Goal: Information Seeking & Learning: Learn about a topic

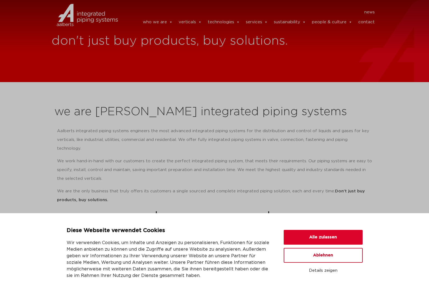
click at [329, 255] on button "Ablehnen" at bounding box center [323, 255] width 79 height 15
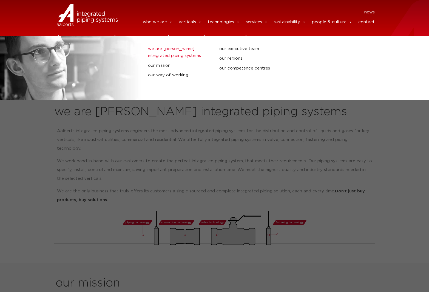
click at [166, 51] on link "we are [PERSON_NAME] integrated piping systems" at bounding box center [179, 52] width 63 height 14
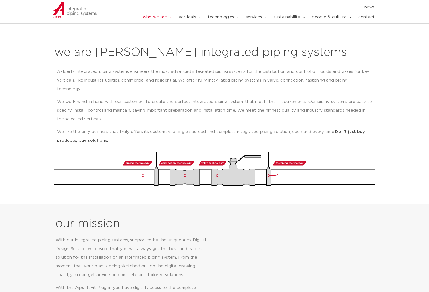
scroll to position [61, 0]
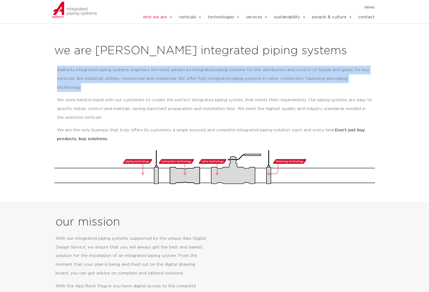
drag, startPoint x: 77, startPoint y: 65, endPoint x: 111, endPoint y: 81, distance: 37.4
click at [111, 81] on div "Aalberts integrated piping systems engineers the most advanced integrated pipin…" at bounding box center [214, 106] width 321 height 87
click at [111, 81] on p "Aalberts integrated piping systems engineers the most advanced integrated pipin…" at bounding box center [214, 79] width 315 height 26
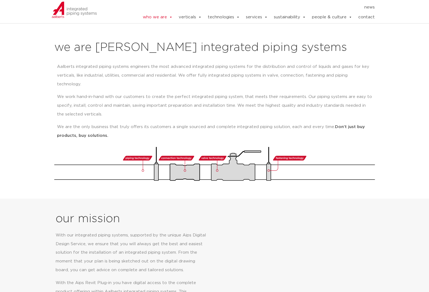
scroll to position [65, 0]
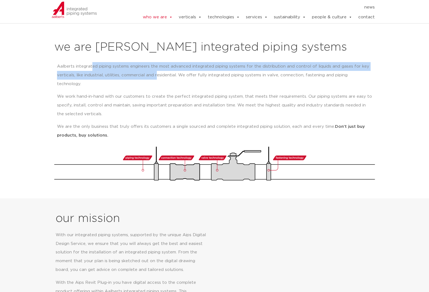
drag, startPoint x: 91, startPoint y: 65, endPoint x: 158, endPoint y: 75, distance: 67.3
click at [158, 75] on p "Aalberts integrated piping systems engineers the most advanced integrated pipin…" at bounding box center [214, 75] width 315 height 26
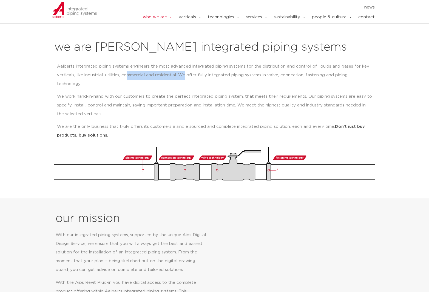
drag, startPoint x: 129, startPoint y: 70, endPoint x: 186, endPoint y: 75, distance: 57.5
click at [186, 75] on p "Aalberts integrated piping systems engineers the most advanced integrated pipin…" at bounding box center [214, 75] width 315 height 26
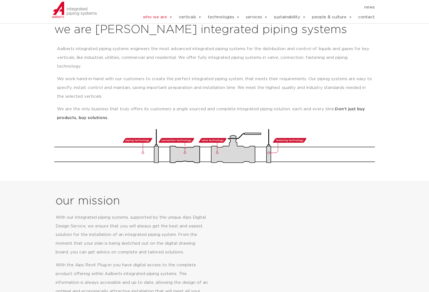
scroll to position [85, 0]
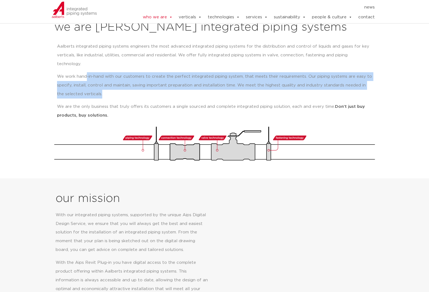
drag, startPoint x: 85, startPoint y: 67, endPoint x: 96, endPoint y: 81, distance: 17.9
click at [96, 81] on p "We work hand-in-hand with our customers to create the perfect integrated piping…" at bounding box center [214, 85] width 315 height 26
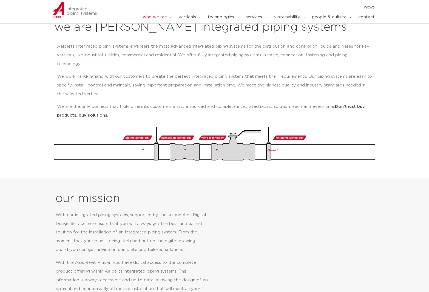
click at [97, 81] on p "We work hand-in-hand with our customers to create the perfect integrated piping…" at bounding box center [214, 85] width 315 height 26
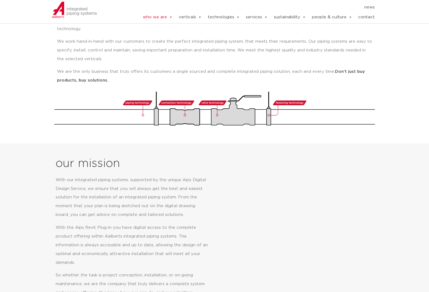
scroll to position [120, 0]
drag, startPoint x: 71, startPoint y: 59, endPoint x: 127, endPoint y: 63, distance: 55.8
click at [127, 67] on p "We are the only business that truly offers its customers a single sourced and c…" at bounding box center [214, 76] width 315 height 18
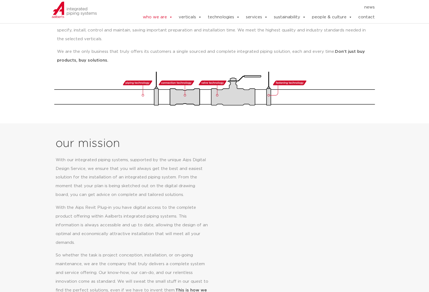
scroll to position [140, 0]
drag, startPoint x: 83, startPoint y: 42, endPoint x: 83, endPoint y: 56, distance: 14.5
click at [83, 56] on div "Aalberts integrated piping systems engineers the most advanced integrated pipin…" at bounding box center [214, 28] width 315 height 82
drag, startPoint x: 69, startPoint y: 118, endPoint x: 65, endPoint y: 110, distance: 8.3
click at [69, 123] on section "our mission With our integrated piping systems, supported by the unique Aips Di…" at bounding box center [214, 220] width 429 height 195
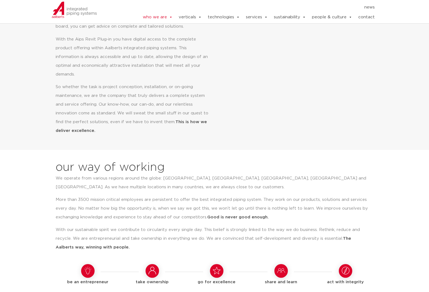
scroll to position [309, 0]
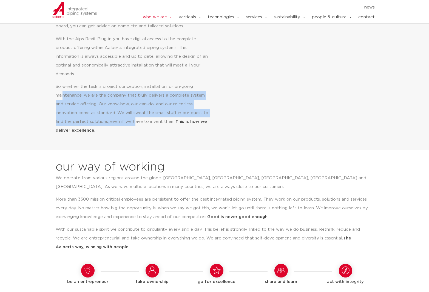
drag, startPoint x: 63, startPoint y: 75, endPoint x: 132, endPoint y: 104, distance: 74.7
click at [132, 104] on p "So whether the task is project conception, installation, or on-going maintenanc…" at bounding box center [132, 108] width 153 height 53
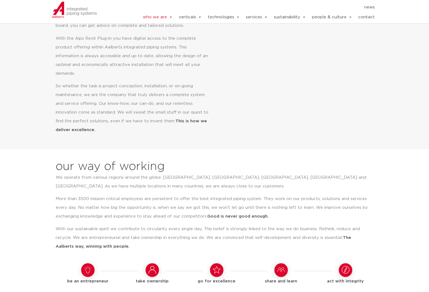
click at [134, 103] on p "So whether the task is project conception, installation, or on-going maintenanc…" at bounding box center [132, 108] width 153 height 53
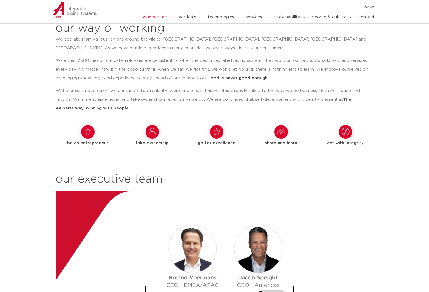
scroll to position [435, 0]
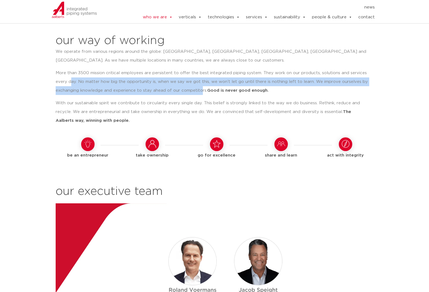
drag, startPoint x: 70, startPoint y: 64, endPoint x: 198, endPoint y: 74, distance: 128.6
click at [198, 74] on p "More than 3500 mission critical employees are persistent to offer the best inte…" at bounding box center [213, 82] width 314 height 26
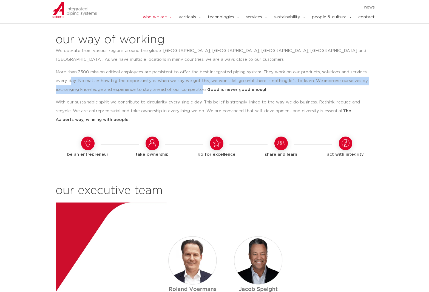
click at [173, 68] on p "More than 3500 mission critical employees are persistent to offer the best inte…" at bounding box center [213, 81] width 314 height 26
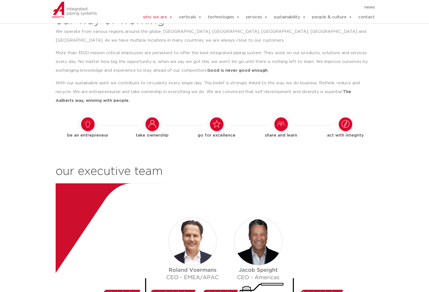
scroll to position [456, 0]
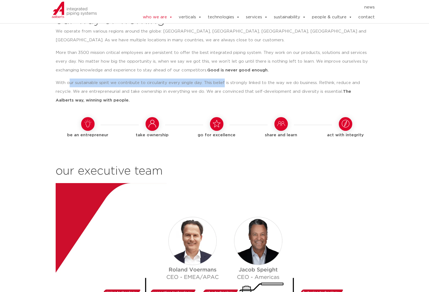
drag, startPoint x: 79, startPoint y: 63, endPoint x: 222, endPoint y: 62, distance: 143.3
click at [222, 79] on p "With our sustainable spirit we contribute to circularity every single day. This…" at bounding box center [213, 92] width 314 height 26
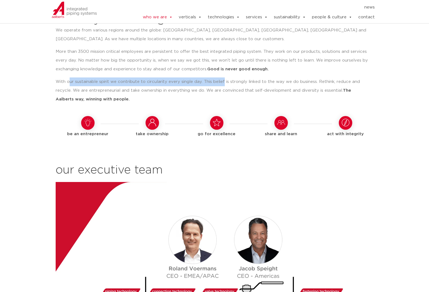
click at [79, 78] on p "With our sustainable spirit we contribute to circularity every single day. This…" at bounding box center [213, 91] width 314 height 26
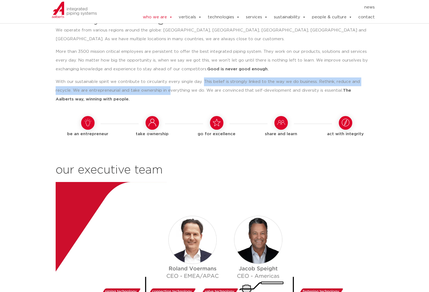
drag, startPoint x: 202, startPoint y: 64, endPoint x: 169, endPoint y: 70, distance: 33.3
click at [169, 78] on p "With our sustainable spirit we contribute to circularity every single day. This…" at bounding box center [213, 91] width 314 height 26
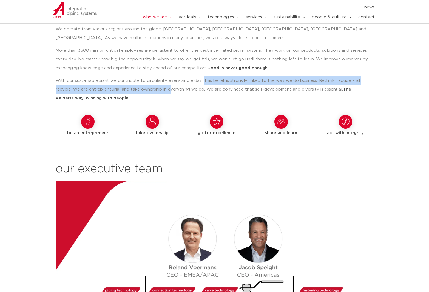
click at [126, 76] on p "With our sustainable spirit we contribute to circularity every single day. This…" at bounding box center [213, 89] width 314 height 26
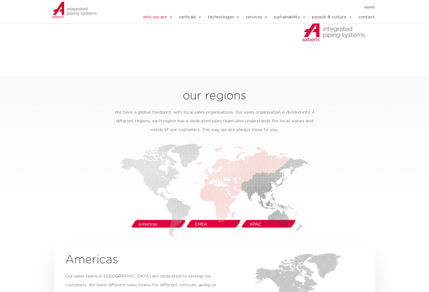
scroll to position [777, 0]
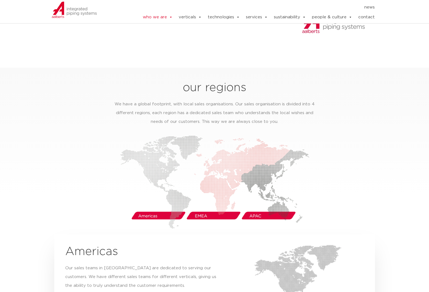
click at [263, 195] on img at bounding box center [214, 182] width 189 height 93
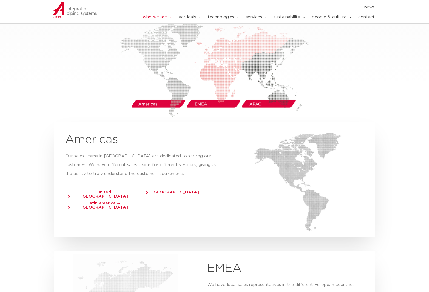
scroll to position [904, 0]
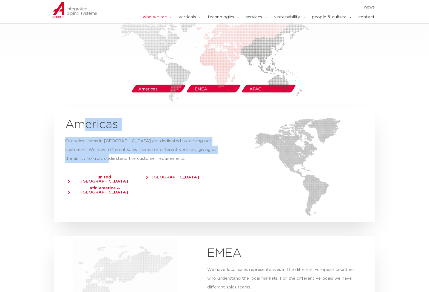
drag, startPoint x: 83, startPoint y: 101, endPoint x: 90, endPoint y: 137, distance: 37.0
click at [90, 137] on div "Americas Our sales teams in [GEOGRAPHIC_DATA] are dedicated to serving our cust…" at bounding box center [143, 164] width 179 height 115
click at [90, 137] on p "Our sales teams in [GEOGRAPHIC_DATA] are dedicated to serving our customers. We…" at bounding box center [143, 150] width 157 height 26
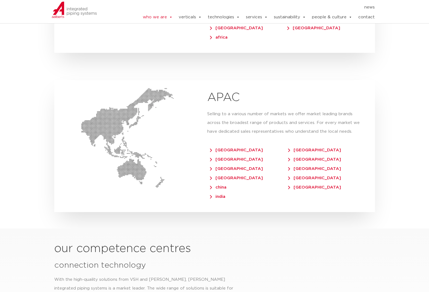
scroll to position [1240, 0]
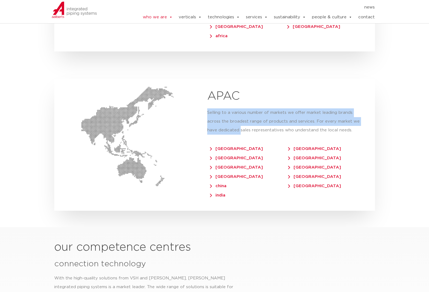
drag, startPoint x: 231, startPoint y: 80, endPoint x: 240, endPoint y: 106, distance: 27.3
click at [240, 108] on div "APAC Selling to a various number of markets we offer market leading brands acro…" at bounding box center [285, 145] width 179 height 132
click at [240, 109] on p "Selling to a various number of markets we offer market leading brands across th…" at bounding box center [285, 122] width 157 height 26
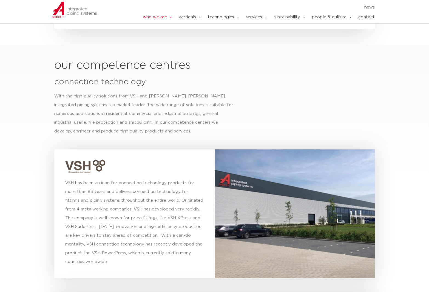
scroll to position [1421, 0]
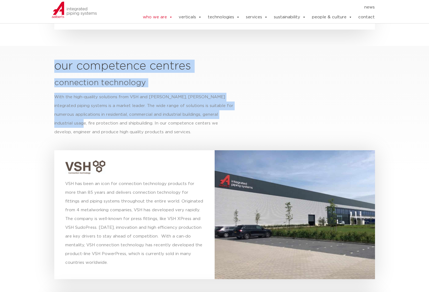
drag, startPoint x: 51, startPoint y: 45, endPoint x: 63, endPoint y: 92, distance: 48.0
click at [63, 92] on div "our competence centres connection technology With the high-quality solutions fr…" at bounding box center [215, 248] width 326 height 382
click at [63, 93] on div "With the high-quality solutions from VSH and [PERSON_NAME], [PERSON_NAME] integ…" at bounding box center [144, 115] width 180 height 44
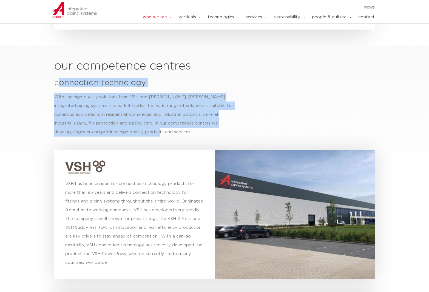
drag, startPoint x: 58, startPoint y: 61, endPoint x: 126, endPoint y: 101, distance: 79.3
click at [127, 103] on div "our competence centres connection technology With the high-quality solutions fr…" at bounding box center [215, 248] width 326 height 382
click at [131, 93] on div "With the high-quality solutions from VSH and [PERSON_NAME], [PERSON_NAME] integ…" at bounding box center [144, 115] width 180 height 44
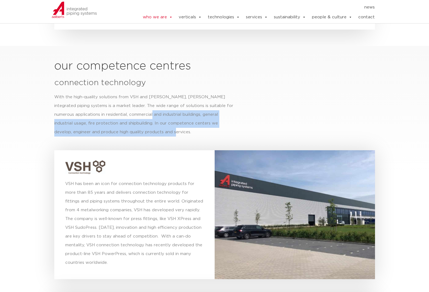
drag, startPoint x: 161, startPoint y: 104, endPoint x: 147, endPoint y: 83, distance: 25.8
click at [147, 93] on div "With the high-quality solutions from VSH and [PERSON_NAME], [PERSON_NAME] integ…" at bounding box center [144, 115] width 180 height 44
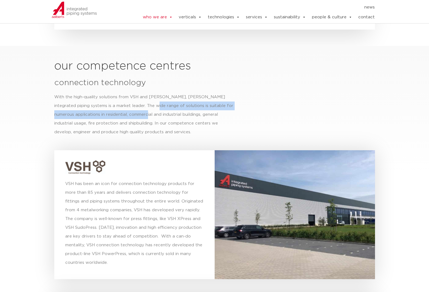
drag, startPoint x: 142, startPoint y: 86, endPoint x: 138, endPoint y: 79, distance: 7.7
click at [138, 93] on div "With the high-quality solutions from VSH and [PERSON_NAME], [PERSON_NAME] integ…" at bounding box center [144, 115] width 180 height 44
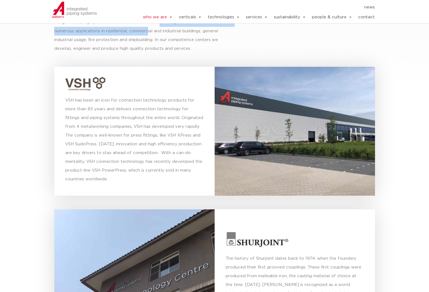
scroll to position [1509, 0]
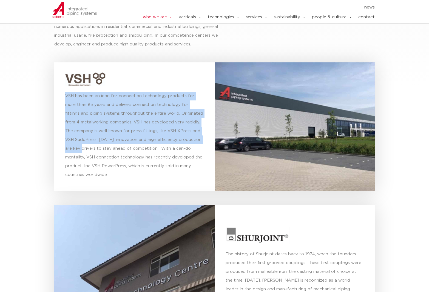
drag, startPoint x: 63, startPoint y: 69, endPoint x: 75, endPoint y: 114, distance: 47.2
click at [75, 114] on div "VSH has been an icon for connection technology products for more than 85 years …" at bounding box center [134, 126] width 160 height 129
click at [75, 114] on p "VSH has been an icon for connection technology products for more than 85 years …" at bounding box center [134, 136] width 138 height 88
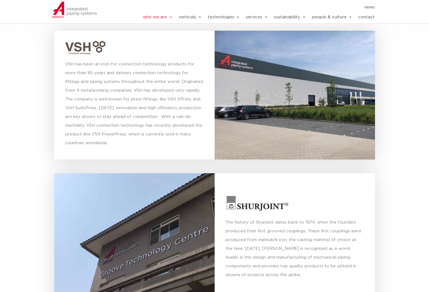
scroll to position [1547, 0]
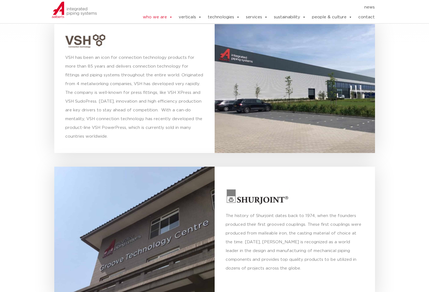
click at [104, 53] on p "VSH has been an icon for connection technology products for more than 85 years …" at bounding box center [134, 97] width 138 height 88
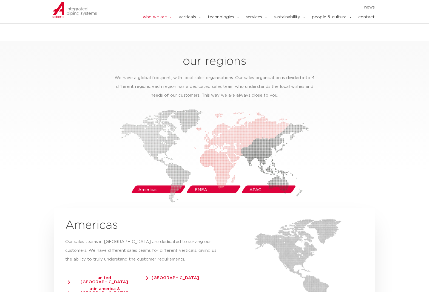
scroll to position [738, 0]
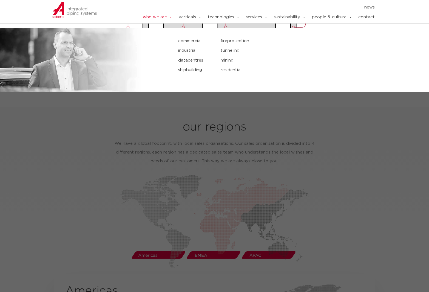
click at [195, 18] on link "verticals" at bounding box center [190, 17] width 23 height 11
